Goal: Information Seeking & Learning: Learn about a topic

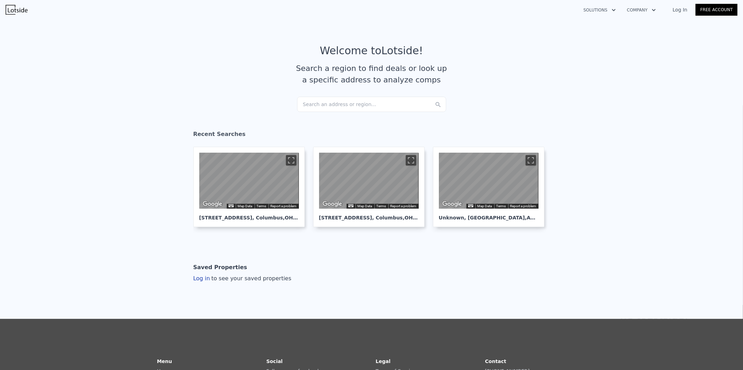
click at [378, 101] on div "Search an address or region..." at bounding box center [371, 104] width 149 height 15
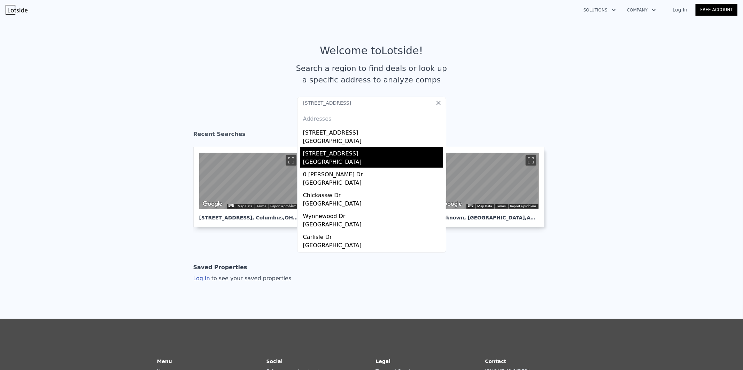
type input "[STREET_ADDRESS]"
click at [322, 166] on div "[GEOGRAPHIC_DATA]" at bounding box center [373, 163] width 140 height 10
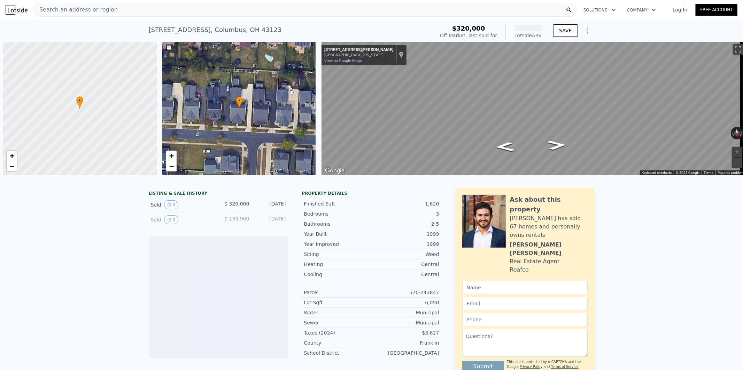
scroll to position [0, 2]
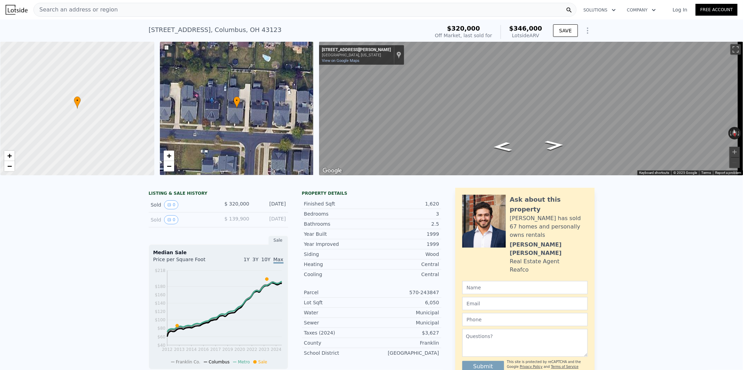
click at [202, 13] on div "Search an address or region" at bounding box center [304, 10] width 543 height 14
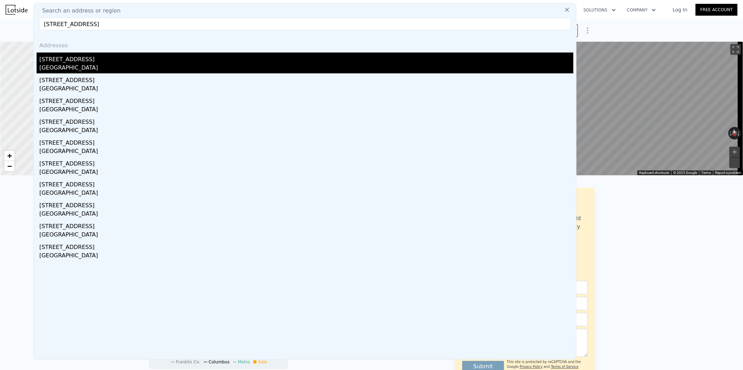
type input "[STREET_ADDRESS]"
click at [55, 57] on div "[STREET_ADDRESS]" at bounding box center [306, 58] width 534 height 11
